Goal: Obtain resource: Obtain resource

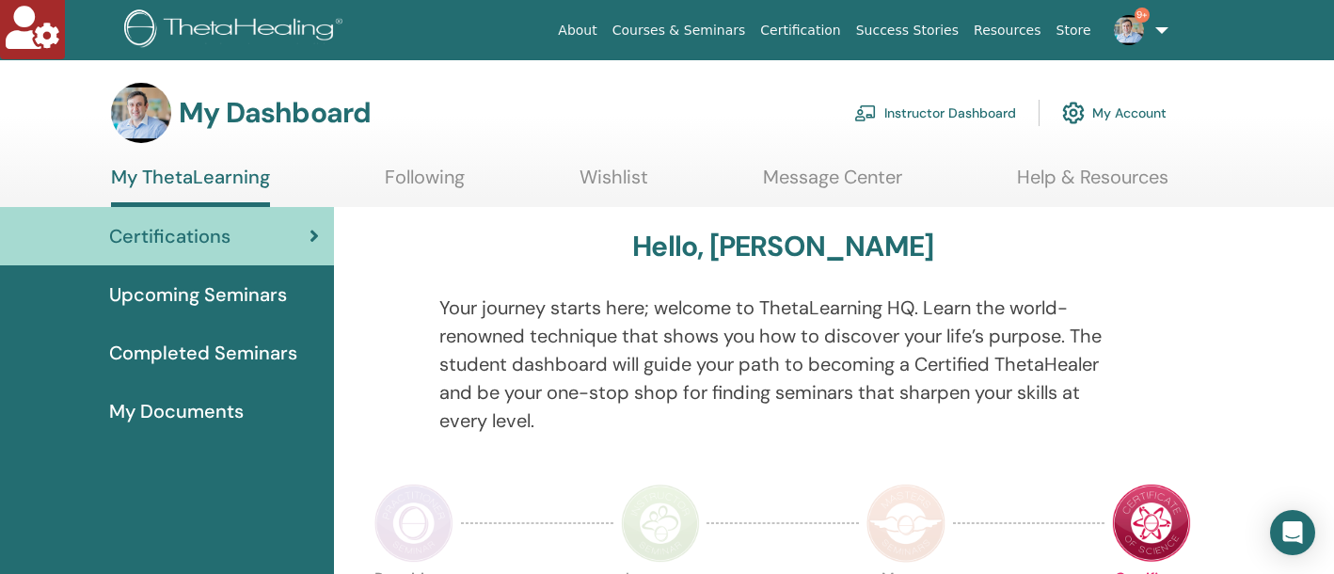
click at [927, 115] on link "Instructor Dashboard" at bounding box center [935, 112] width 162 height 41
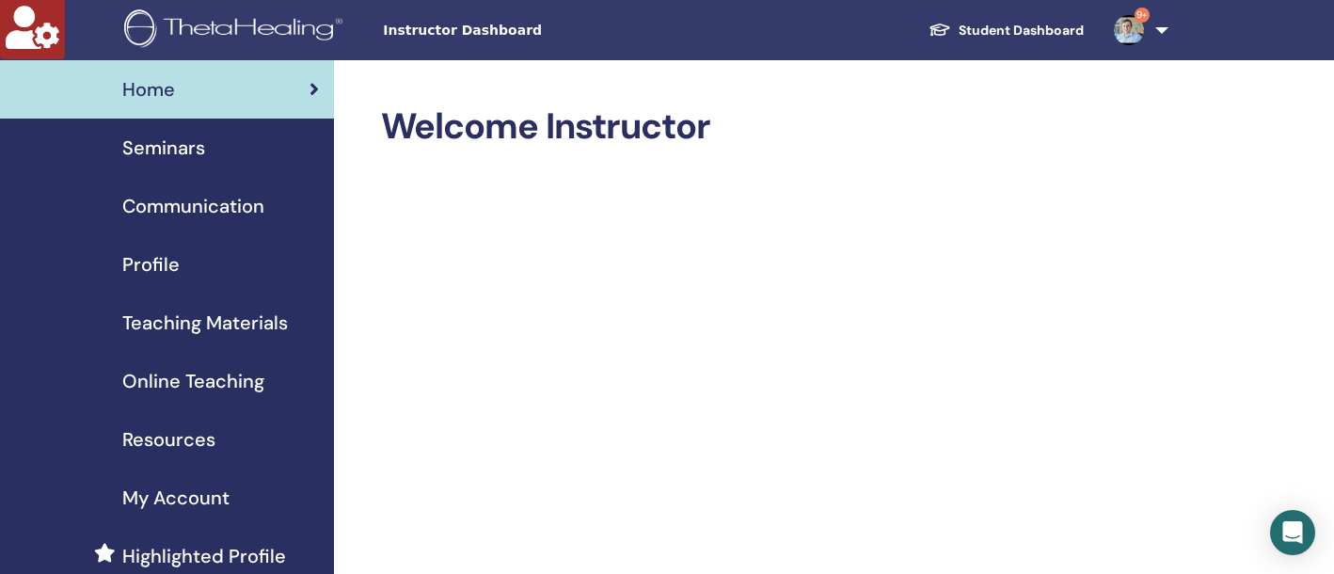
click at [169, 159] on span "Seminars" at bounding box center [163, 148] width 83 height 28
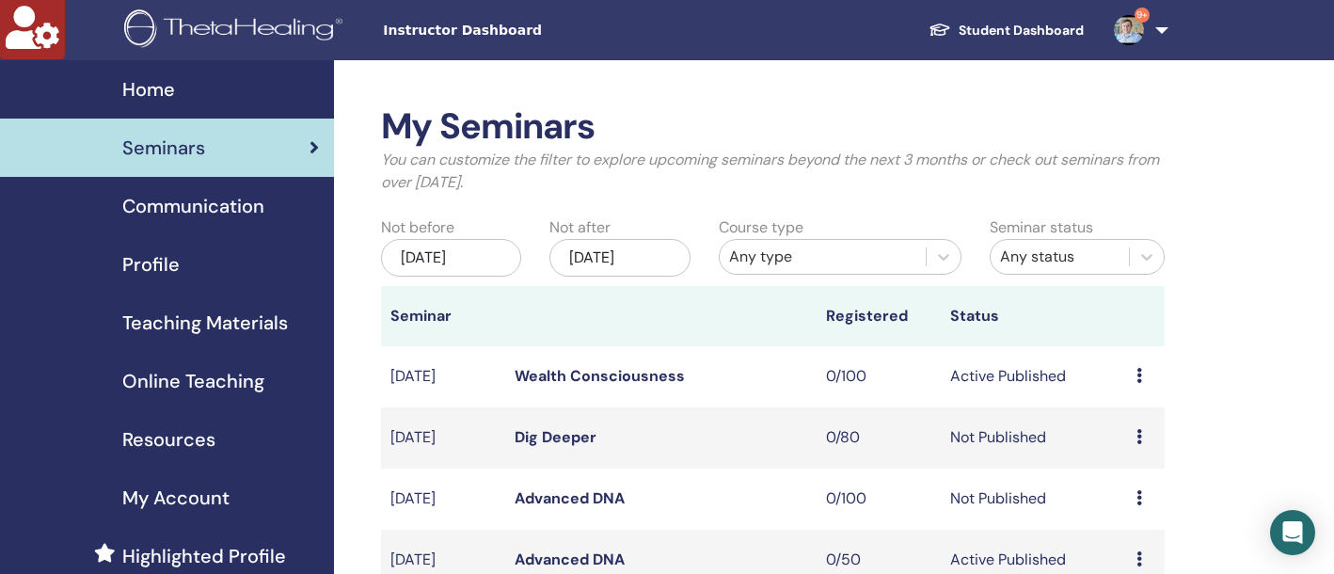
click at [897, 251] on div "Any type" at bounding box center [822, 257] width 187 height 23
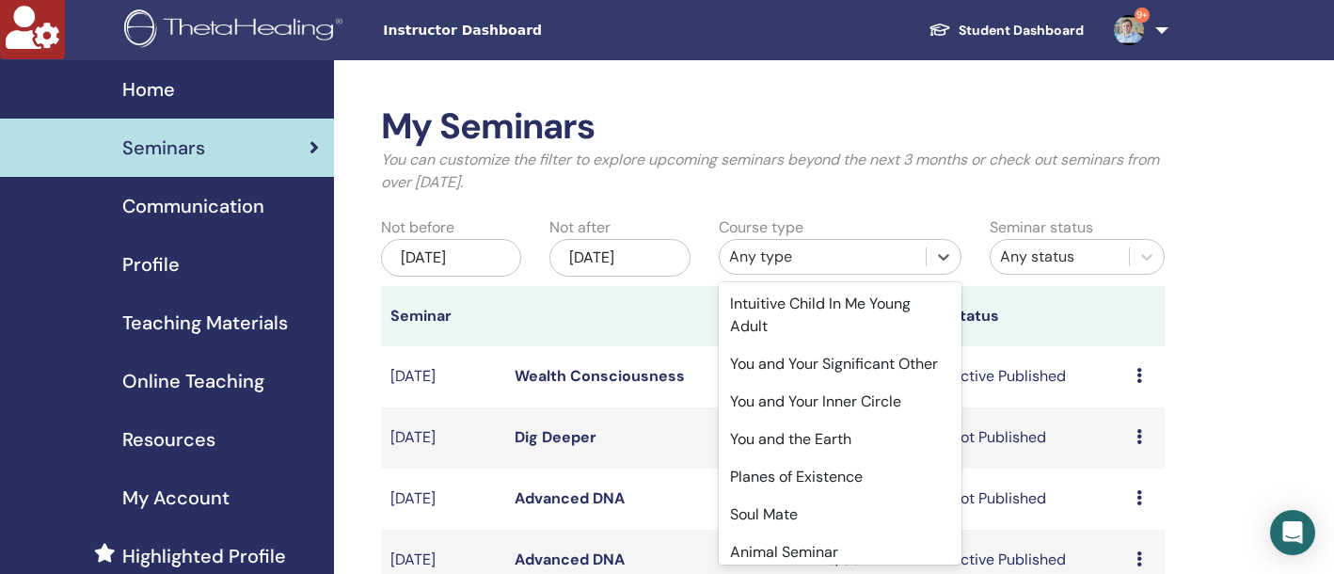
scroll to position [636, 0]
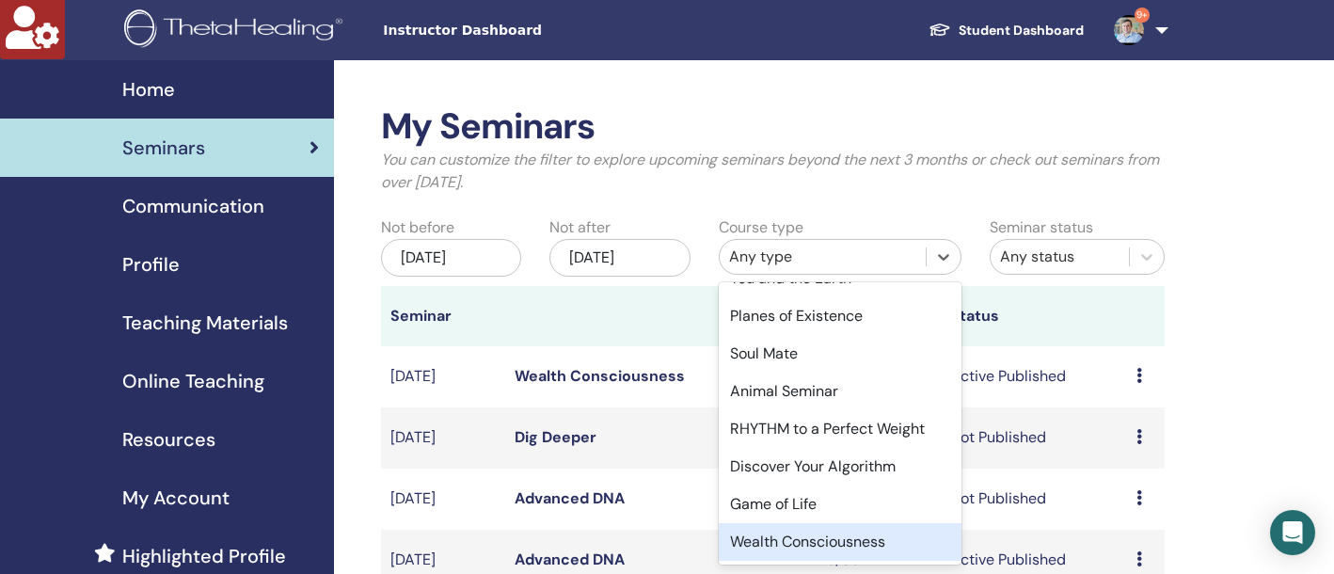
click at [835, 539] on div "Wealth Consciousness" at bounding box center [840, 542] width 243 height 38
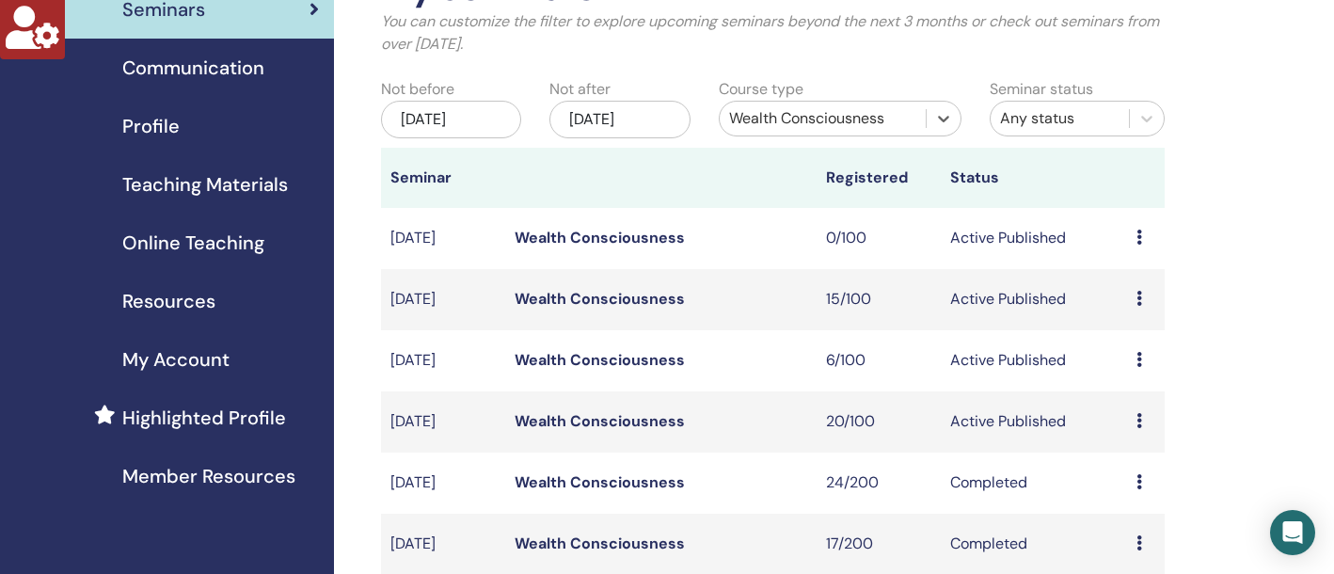
scroll to position [140, 0]
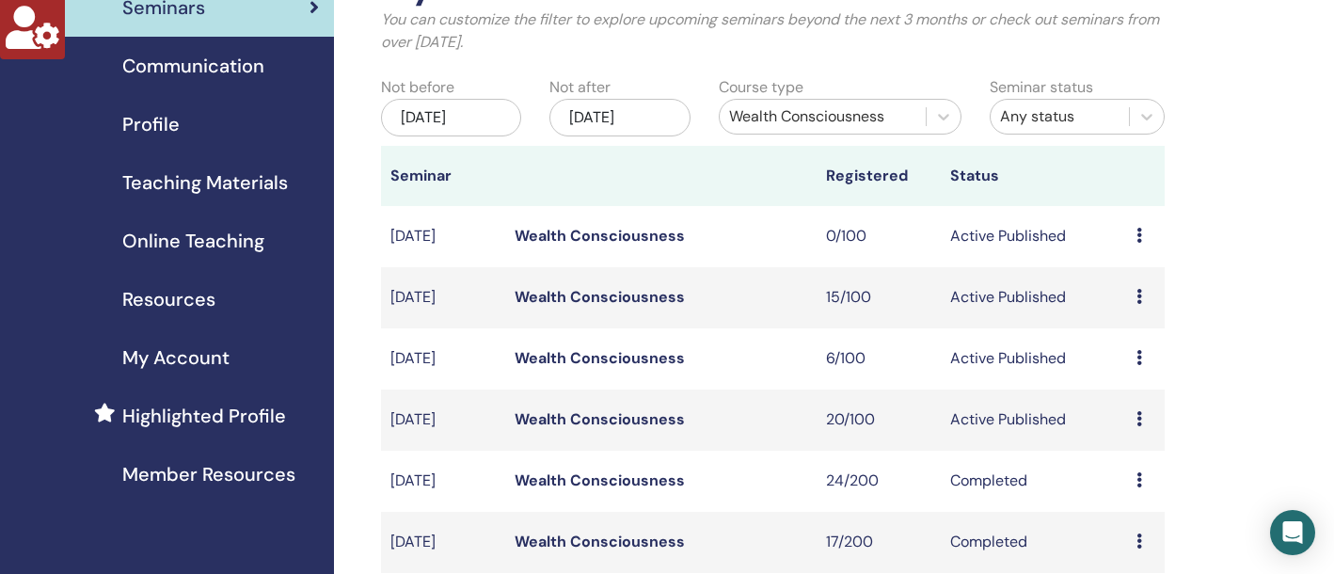
click at [599, 415] on link "Wealth Consciousness" at bounding box center [600, 419] width 170 height 20
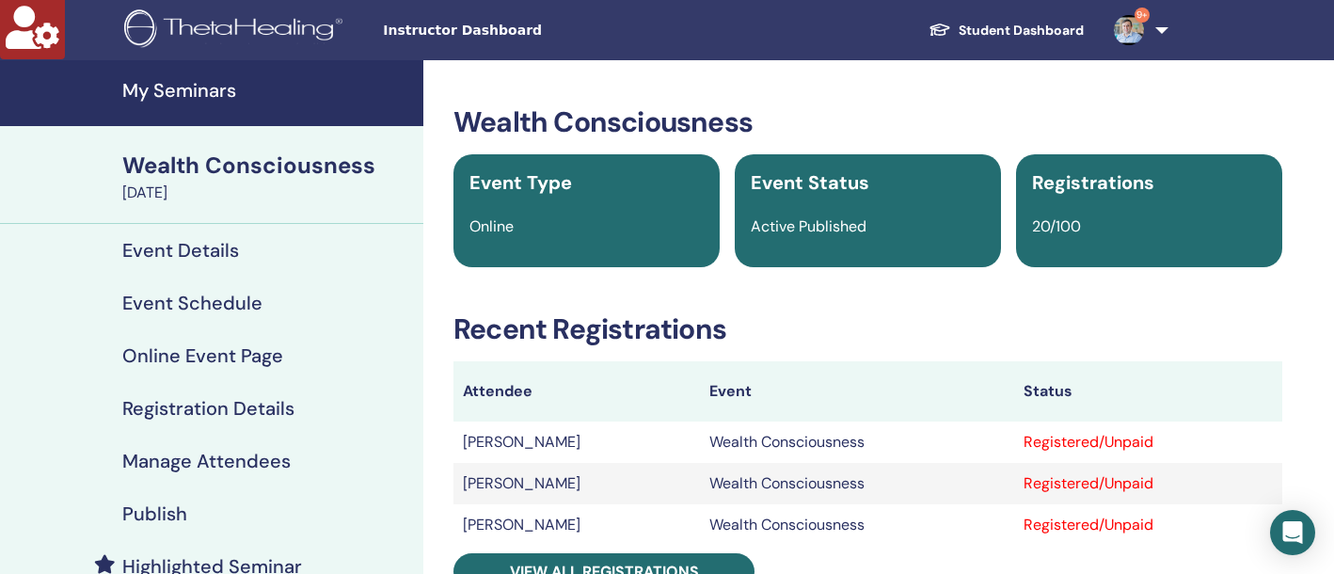
click at [225, 84] on h4 "My Seminars" at bounding box center [267, 90] width 290 height 23
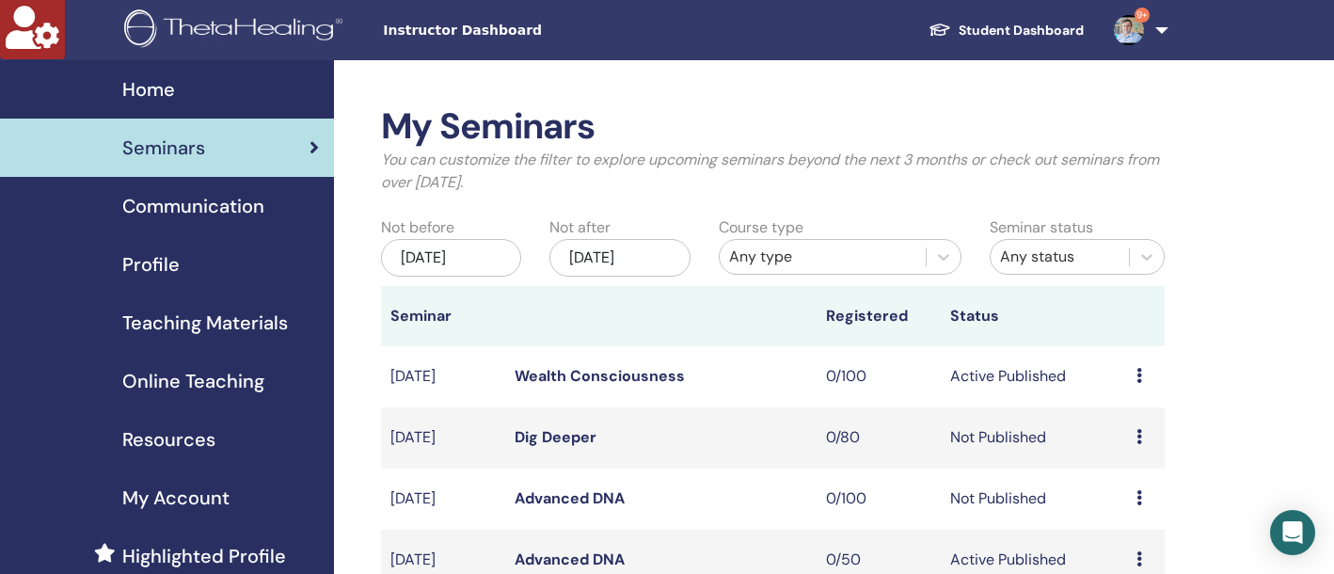
click at [193, 331] on span "Teaching Materials" at bounding box center [205, 323] width 166 height 28
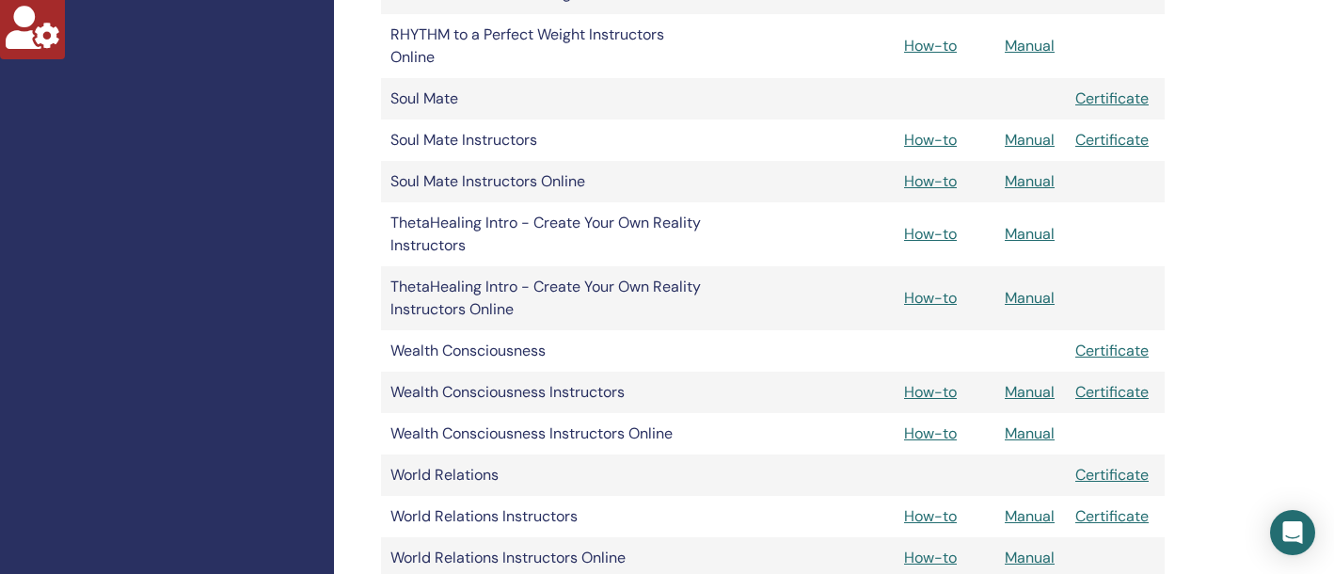
scroll to position [2159, 0]
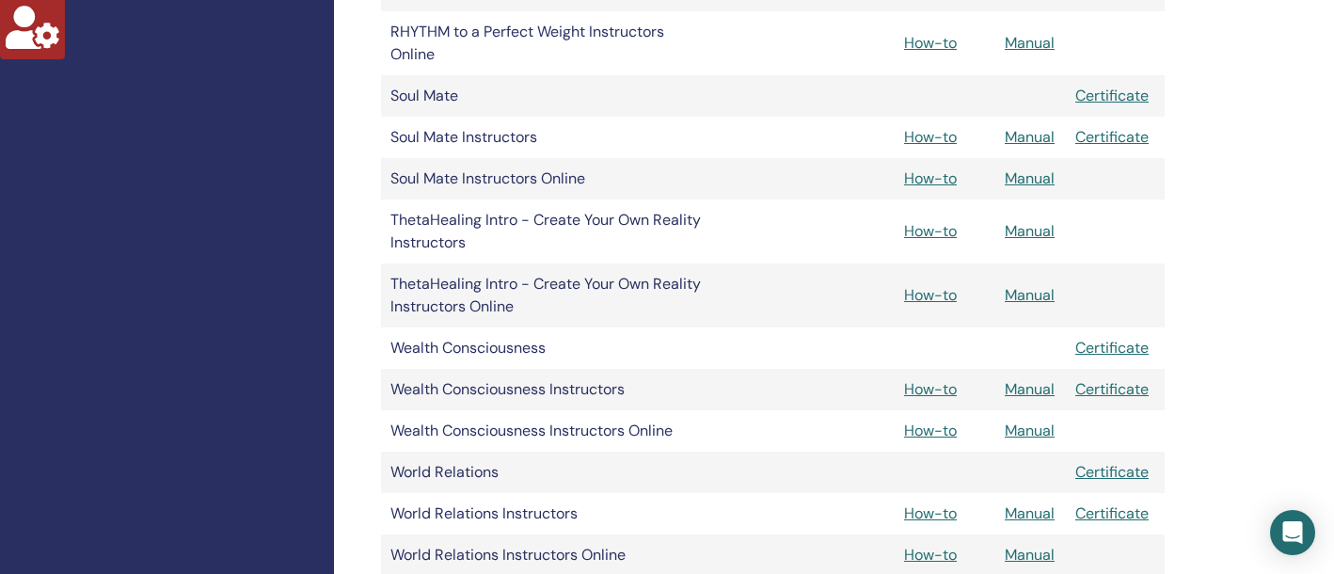
click at [1034, 391] on link "Manual" at bounding box center [1030, 389] width 50 height 20
